Goal: Transaction & Acquisition: Purchase product/service

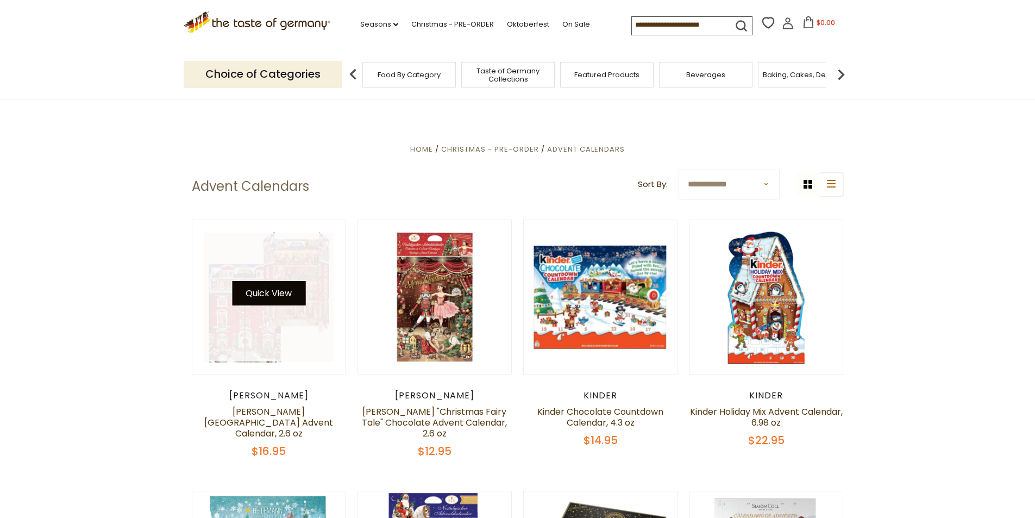
click at [268, 297] on button "Quick View" at bounding box center [268, 293] width 73 height 24
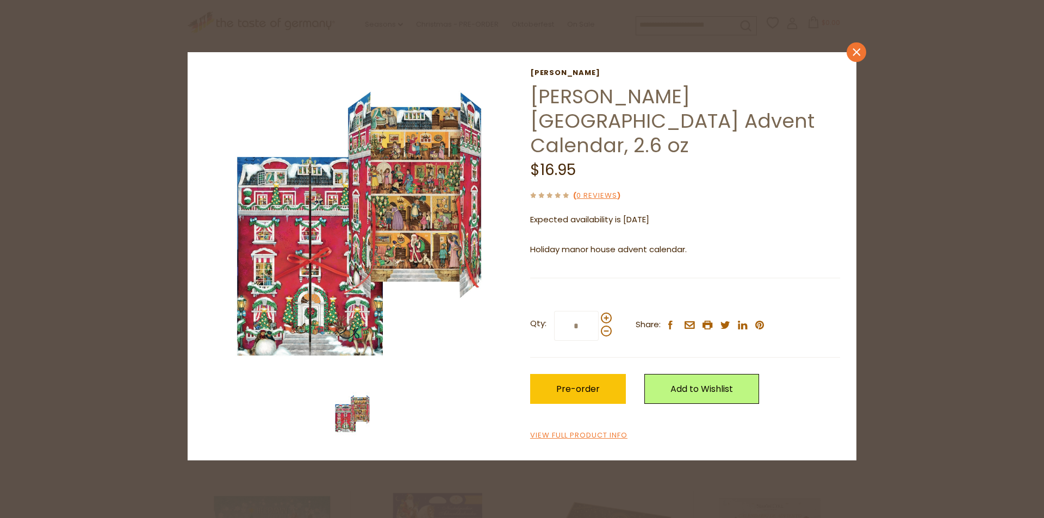
click at [857, 53] on icon at bounding box center [856, 52] width 8 height 8
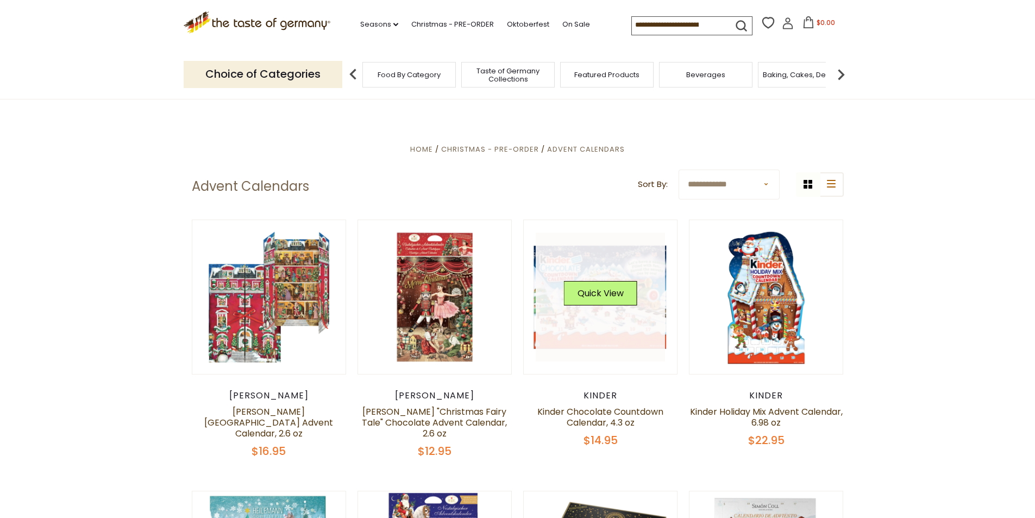
drag, startPoint x: 623, startPoint y: 310, endPoint x: 630, endPoint y: 316, distance: 8.9
click at [629, 315] on div "Quick View" at bounding box center [600, 297] width 129 height 129
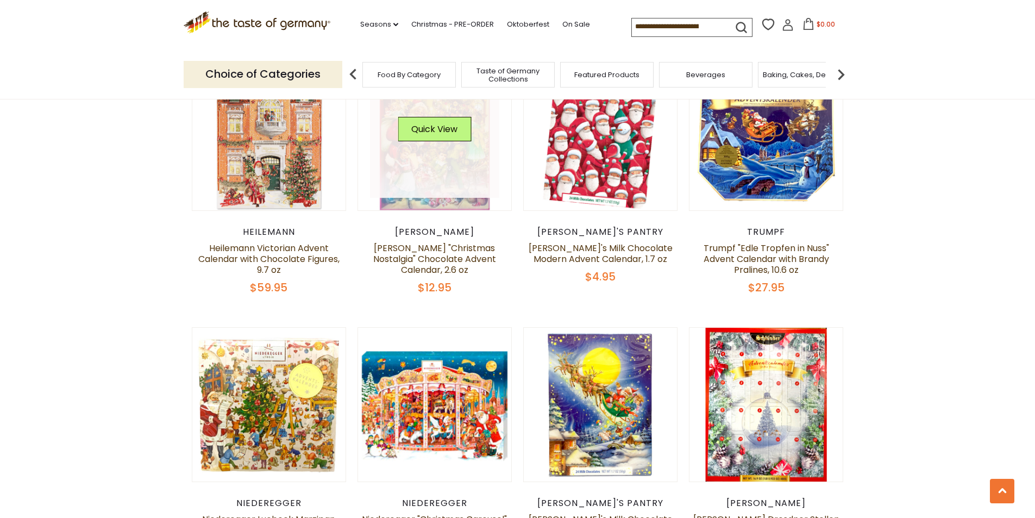
scroll to position [1196, 0]
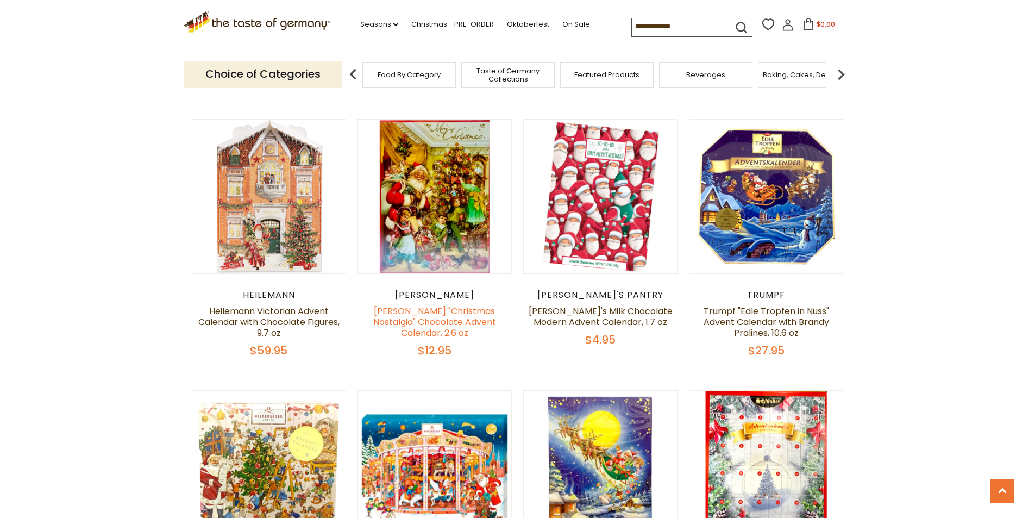
click at [429, 305] on link "[PERSON_NAME] "Christmas Nostalgia" Chocolate Advent Calendar, 2.6 oz" at bounding box center [434, 322] width 123 height 34
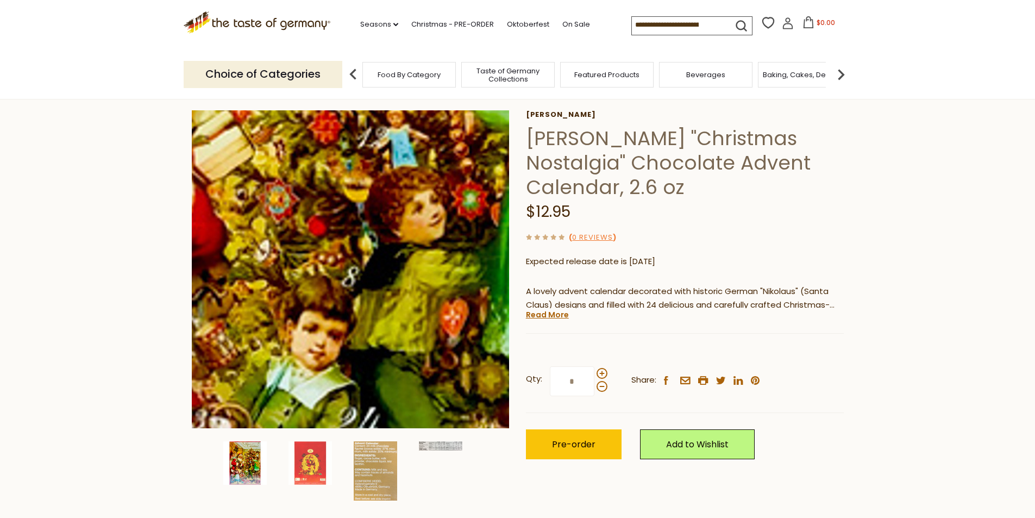
scroll to position [109, 0]
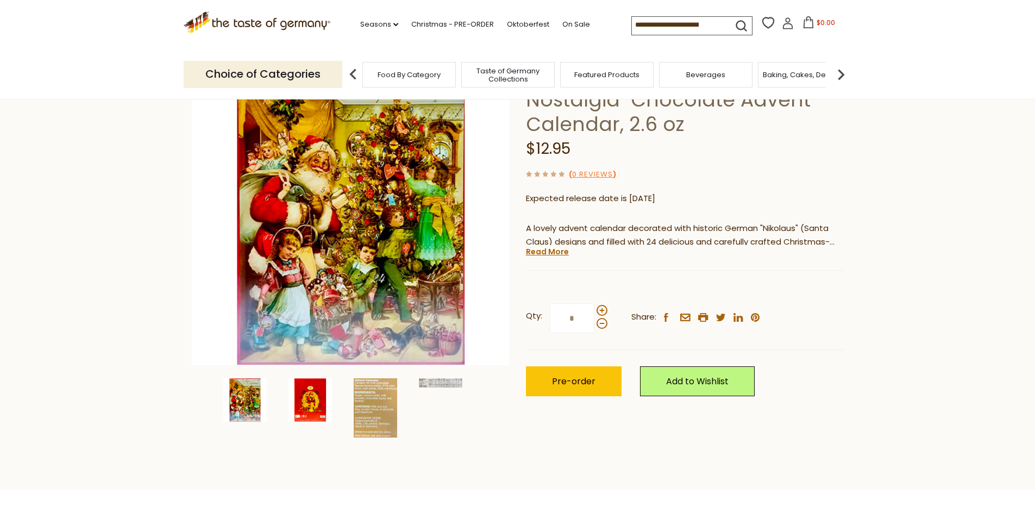
click at [307, 401] on img at bounding box center [310, 399] width 43 height 43
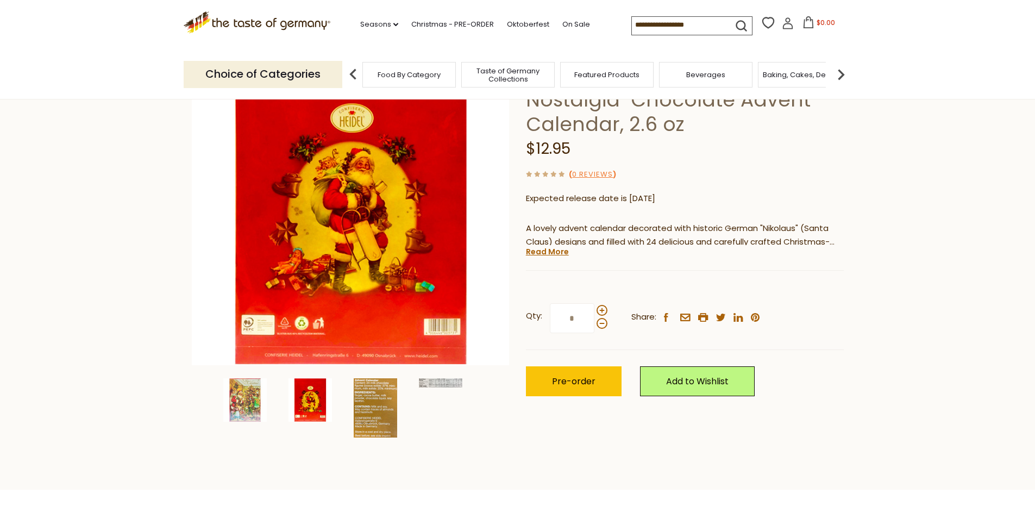
click at [388, 409] on img at bounding box center [375, 407] width 43 height 59
